Goal: Share content: Share content

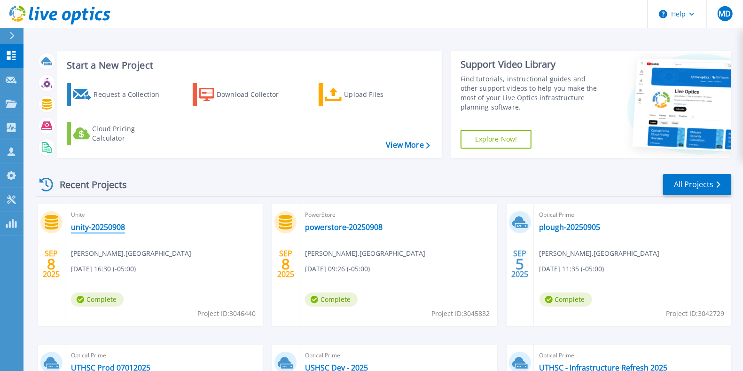
click at [98, 224] on link "unity-20250908" at bounding box center [98, 226] width 54 height 9
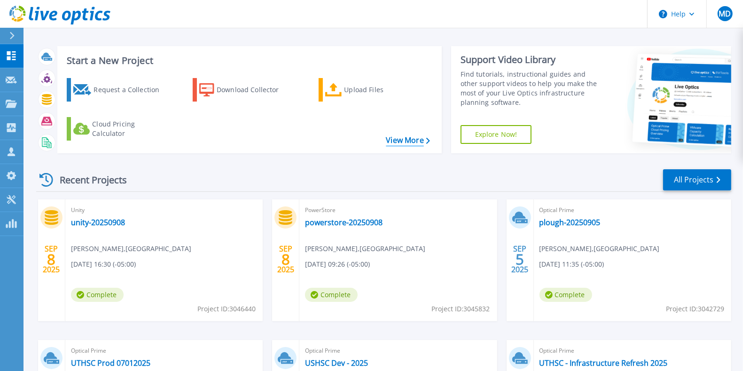
scroll to position [117, 0]
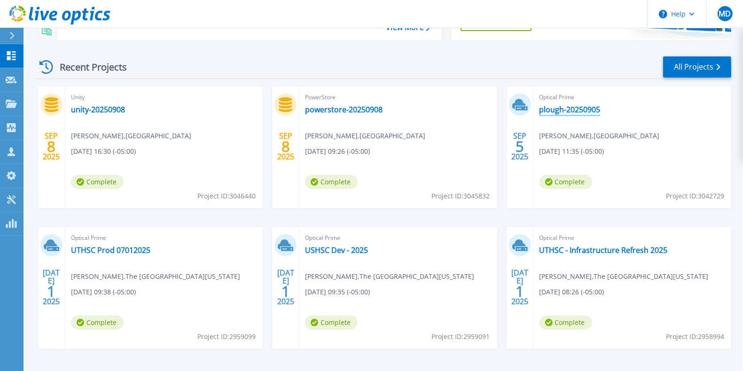
click at [550, 106] on link "plough-20250905" at bounding box center [569, 109] width 61 height 9
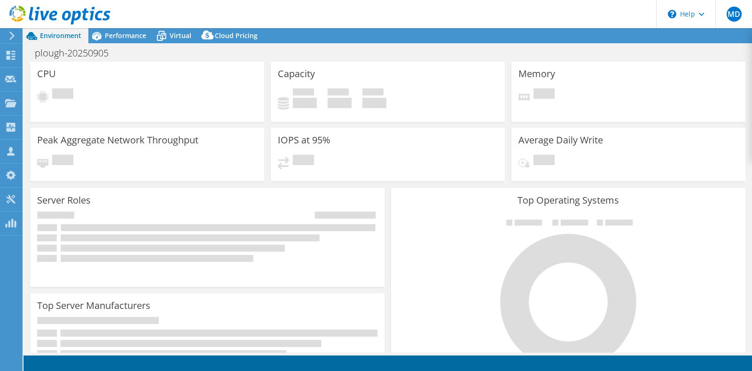
select select "USD"
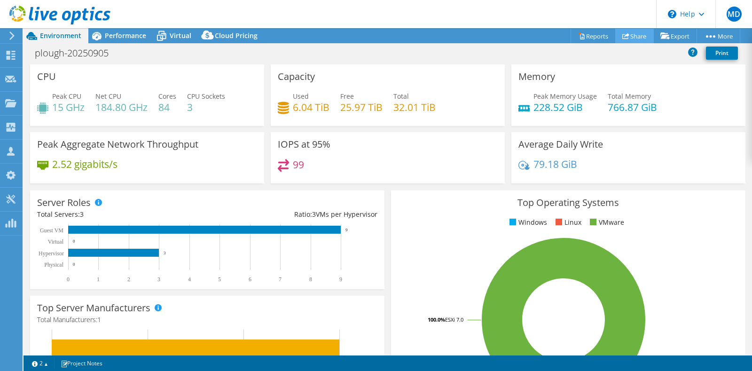
click at [630, 31] on link "Share" at bounding box center [634, 36] width 39 height 15
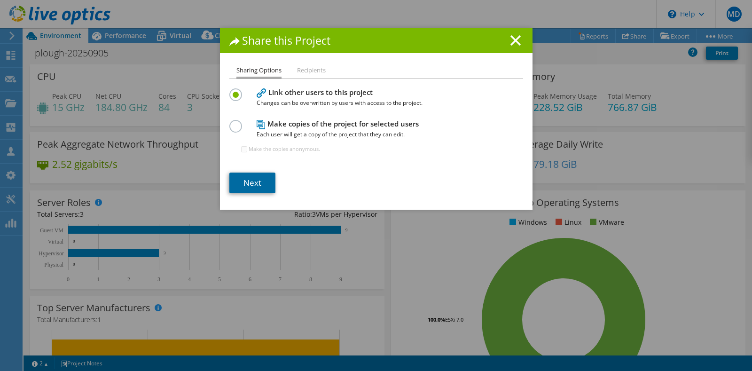
click at [242, 177] on link "Next" at bounding box center [252, 182] width 46 height 21
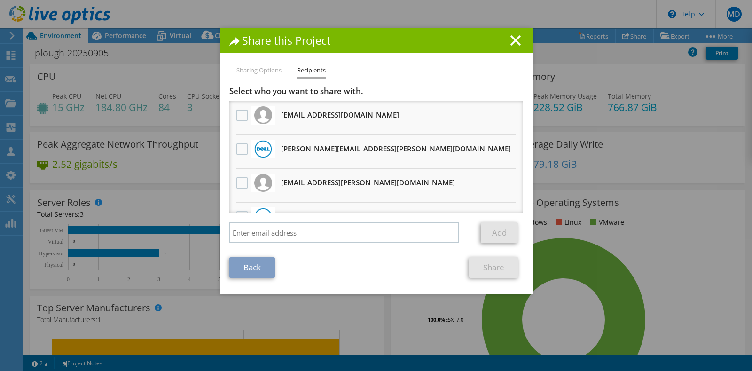
scroll to position [23, 0]
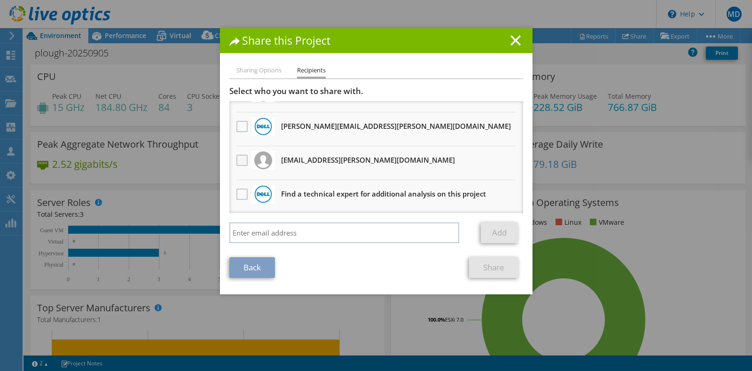
click at [236, 155] on label at bounding box center [243, 160] width 14 height 11
click at [0, 0] on input "checkbox" at bounding box center [0, 0] width 0 height 0
click at [485, 264] on link "Share" at bounding box center [493, 267] width 49 height 21
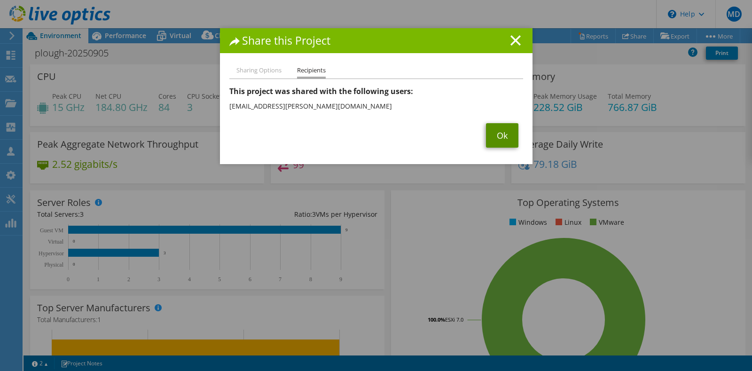
click at [497, 139] on link "Ok" at bounding box center [502, 135] width 32 height 24
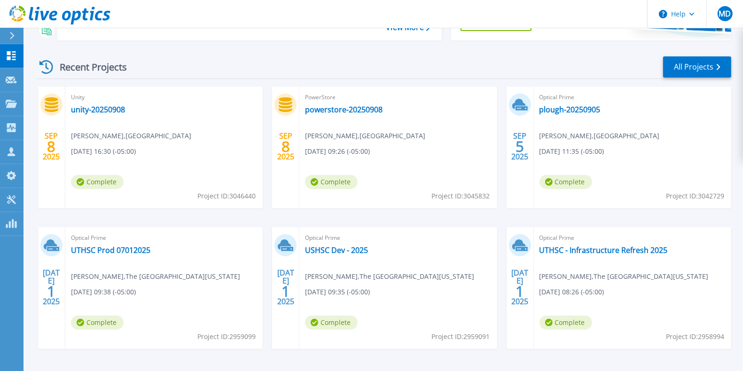
scroll to position [150, 0]
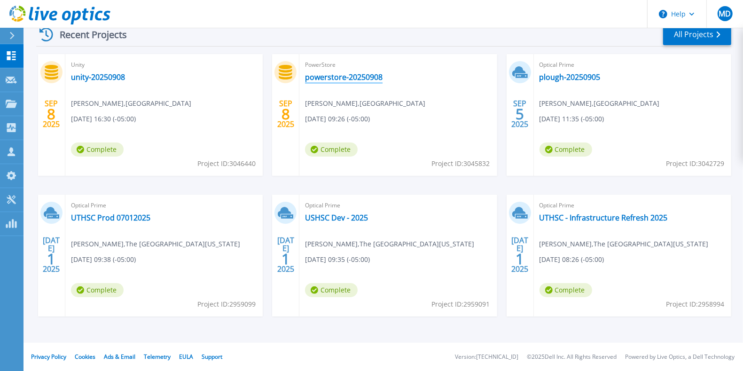
click at [351, 72] on link "powerstore-20250908" at bounding box center [344, 76] width 78 height 9
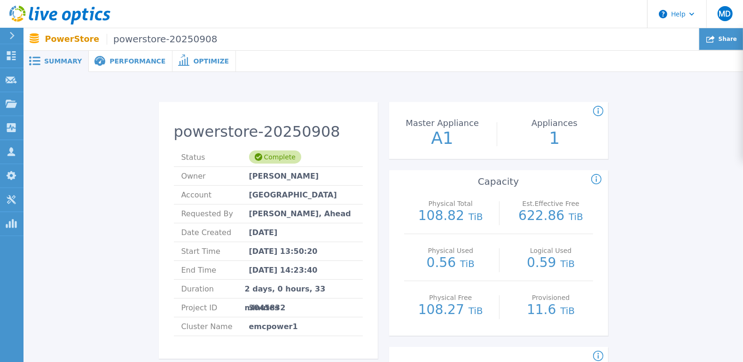
click at [726, 37] on span "Share" at bounding box center [727, 39] width 18 height 6
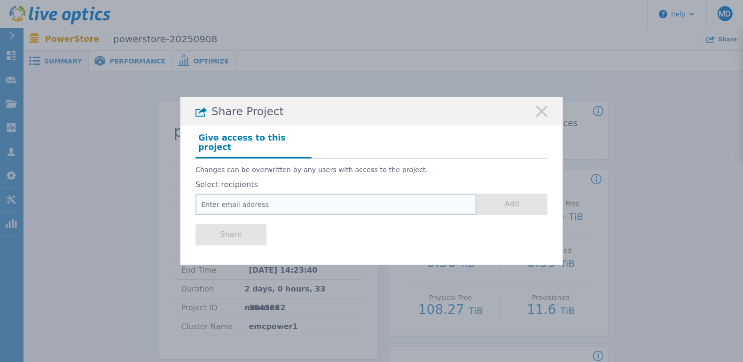
click at [250, 197] on input "email" at bounding box center [335, 204] width 281 height 21
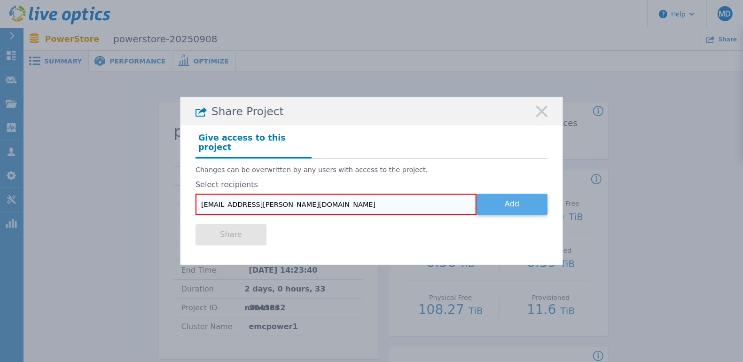
type input "[EMAIL_ADDRESS][PERSON_NAME][DOMAIN_NAME]"
click at [507, 195] on button "Add" at bounding box center [511, 204] width 71 height 21
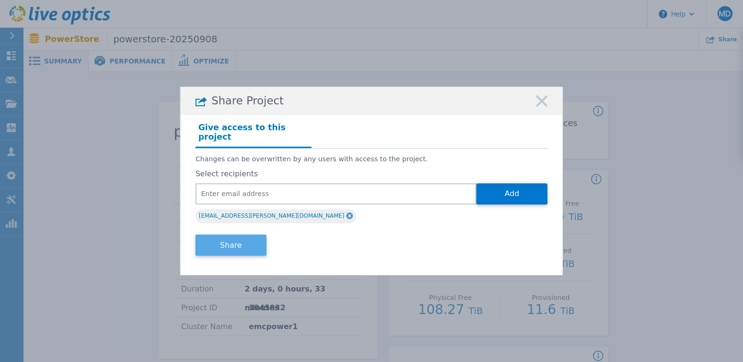
click at [231, 234] on button "Share" at bounding box center [230, 244] width 71 height 21
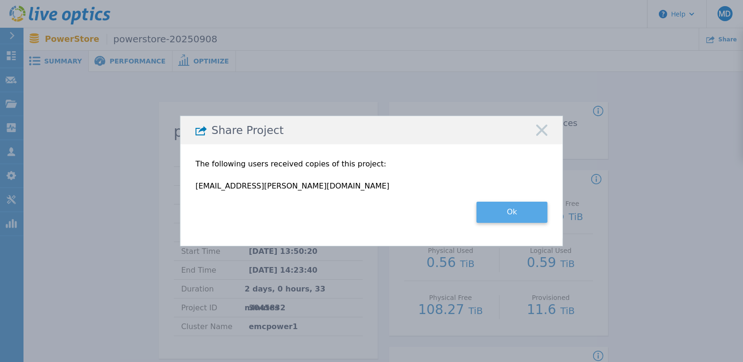
click at [517, 207] on button "Ok" at bounding box center [511, 212] width 71 height 21
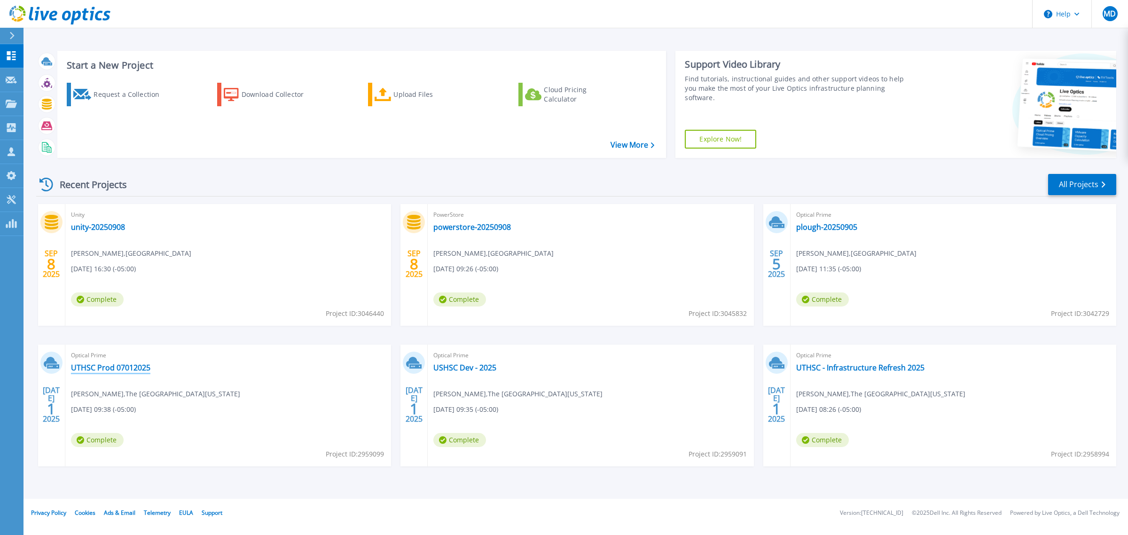
click at [125, 365] on link "UTHSC Prod 07012025" at bounding box center [110, 367] width 79 height 9
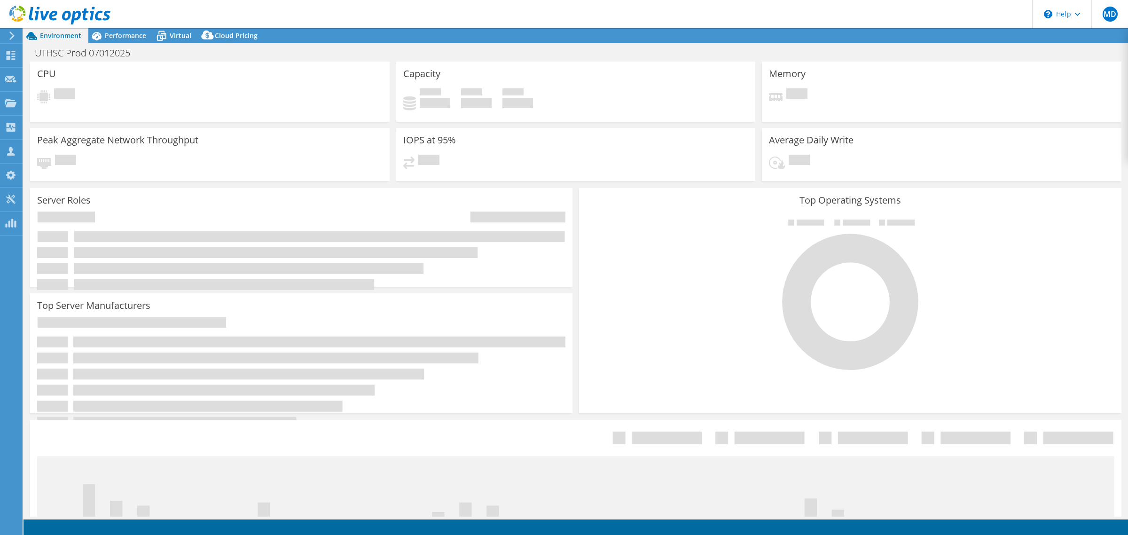
select select "USD"
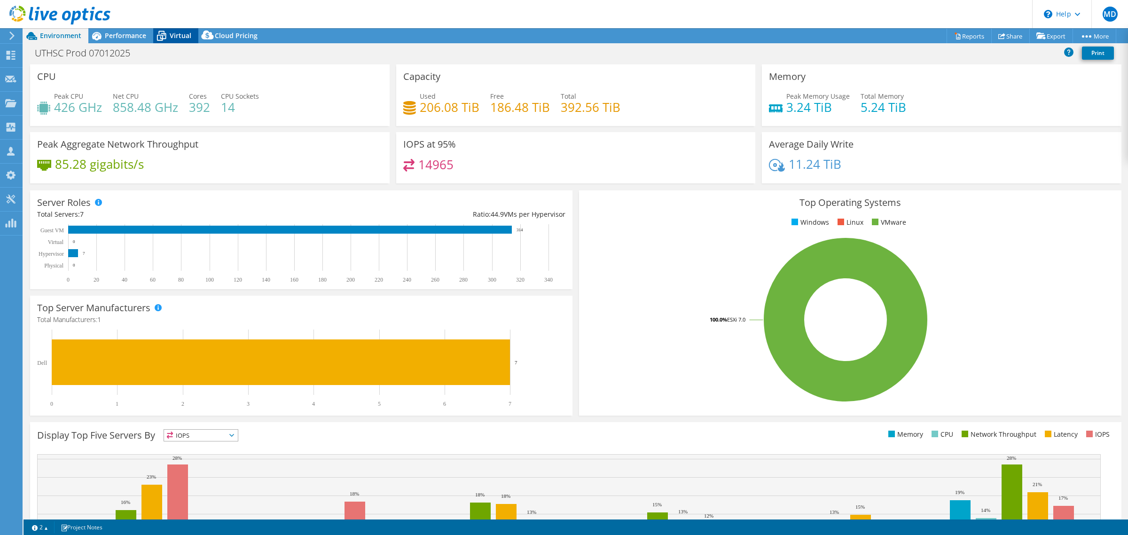
click at [172, 36] on span "Virtual" at bounding box center [181, 35] width 22 height 9
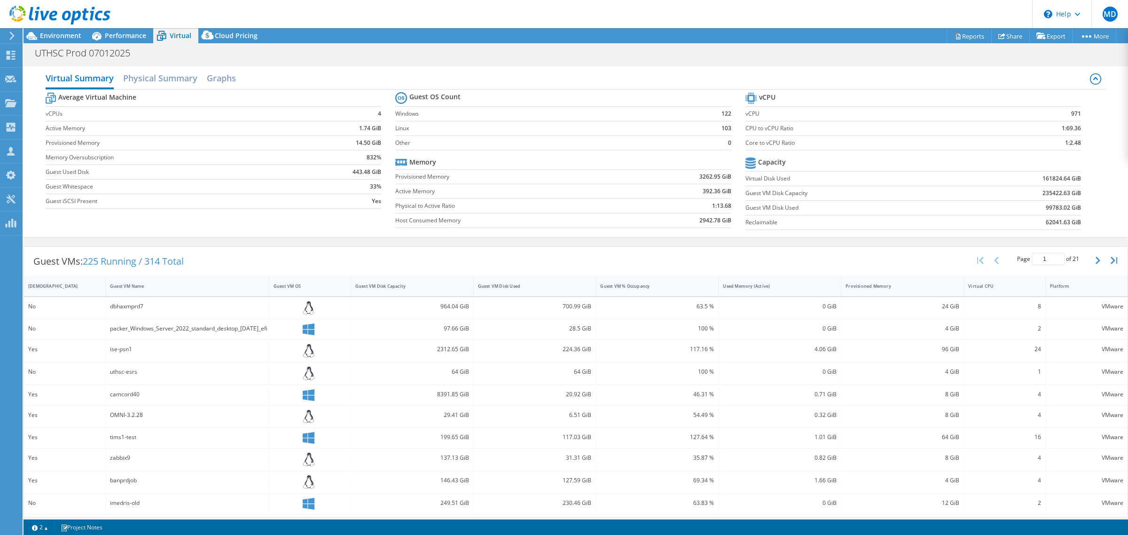
click at [172, 35] on span "Virtual" at bounding box center [181, 35] width 22 height 9
click at [245, 32] on span "Cloud Pricing" at bounding box center [236, 35] width 43 height 9
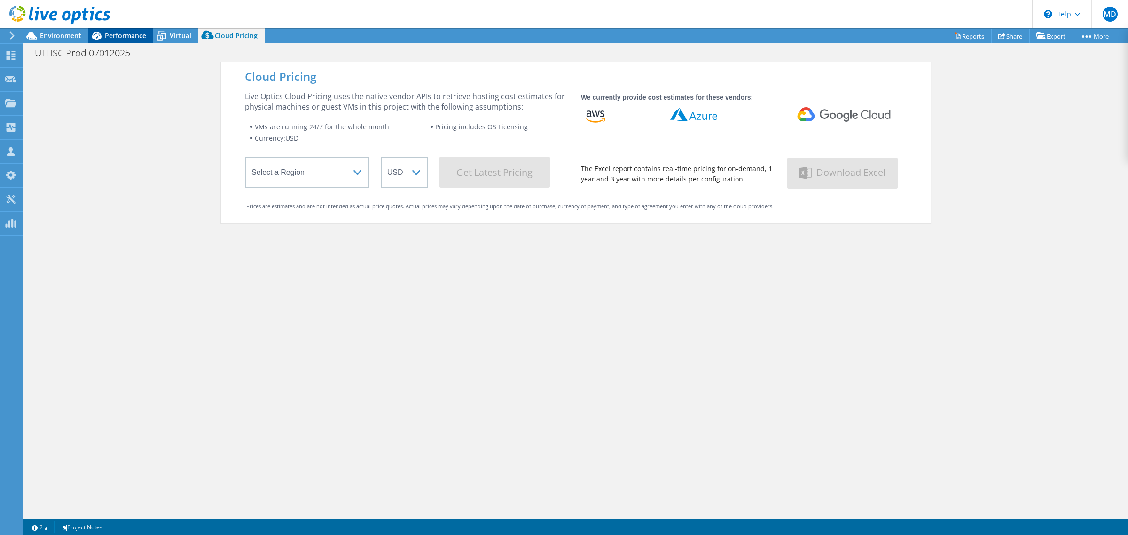
drag, startPoint x: 187, startPoint y: 33, endPoint x: 150, endPoint y: 28, distance: 37.0
click at [187, 33] on span "Virtual" at bounding box center [181, 35] width 22 height 9
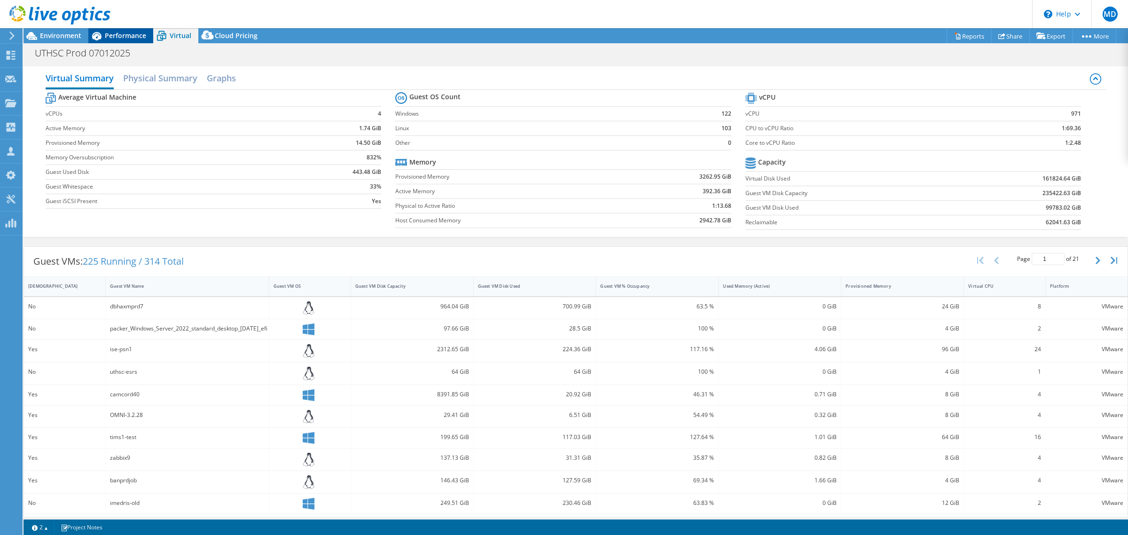
click at [122, 31] on span "Performance" at bounding box center [125, 35] width 41 height 9
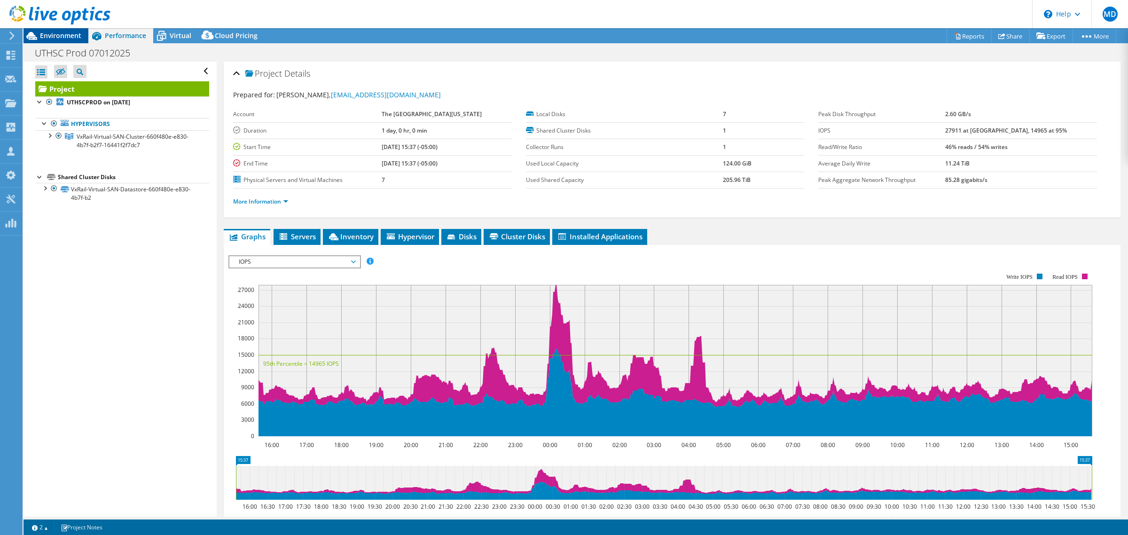
click at [64, 38] on span "Environment" at bounding box center [60, 35] width 41 height 9
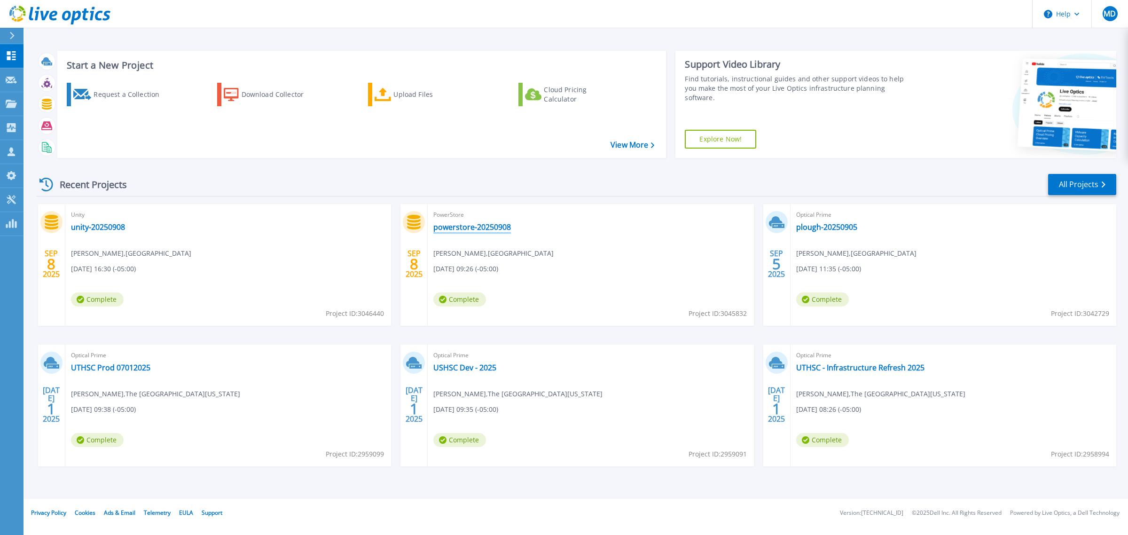
click at [484, 230] on link "powerstore-20250908" at bounding box center [472, 226] width 78 height 9
